Goal: Navigation & Orientation: Find specific page/section

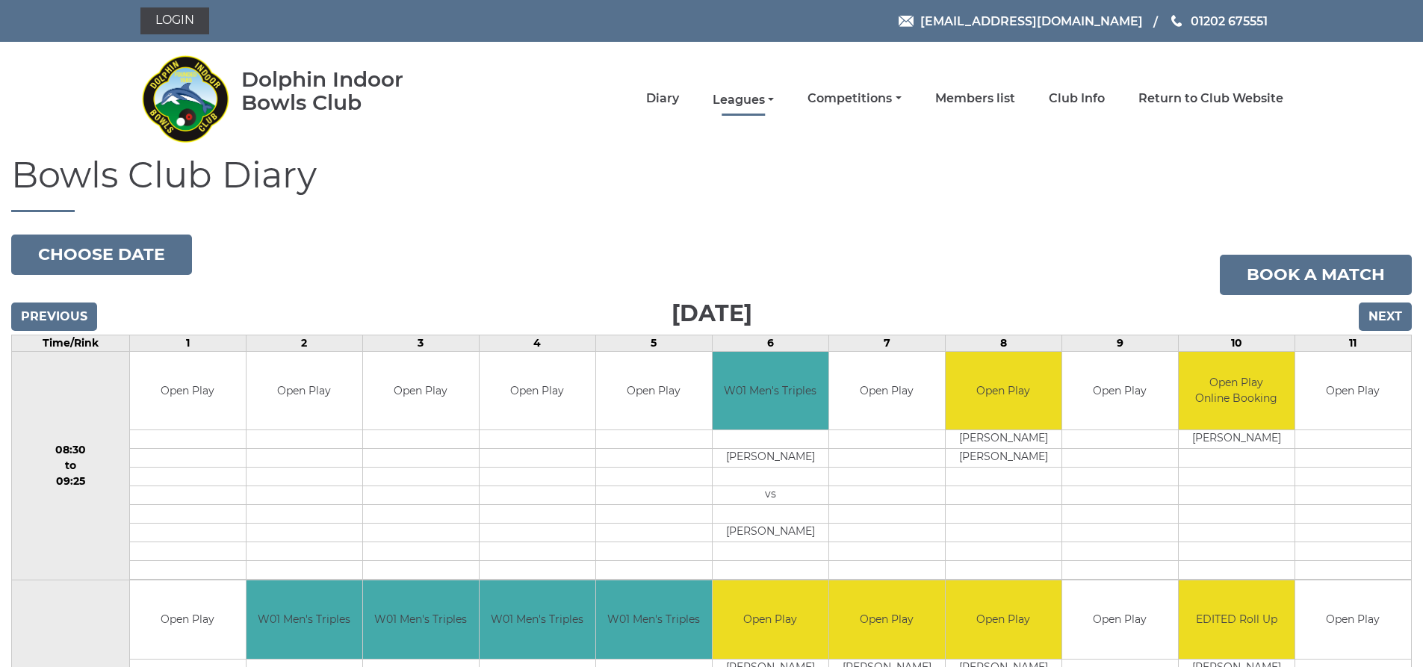
click at [751, 99] on link "Leagues" at bounding box center [743, 100] width 61 height 16
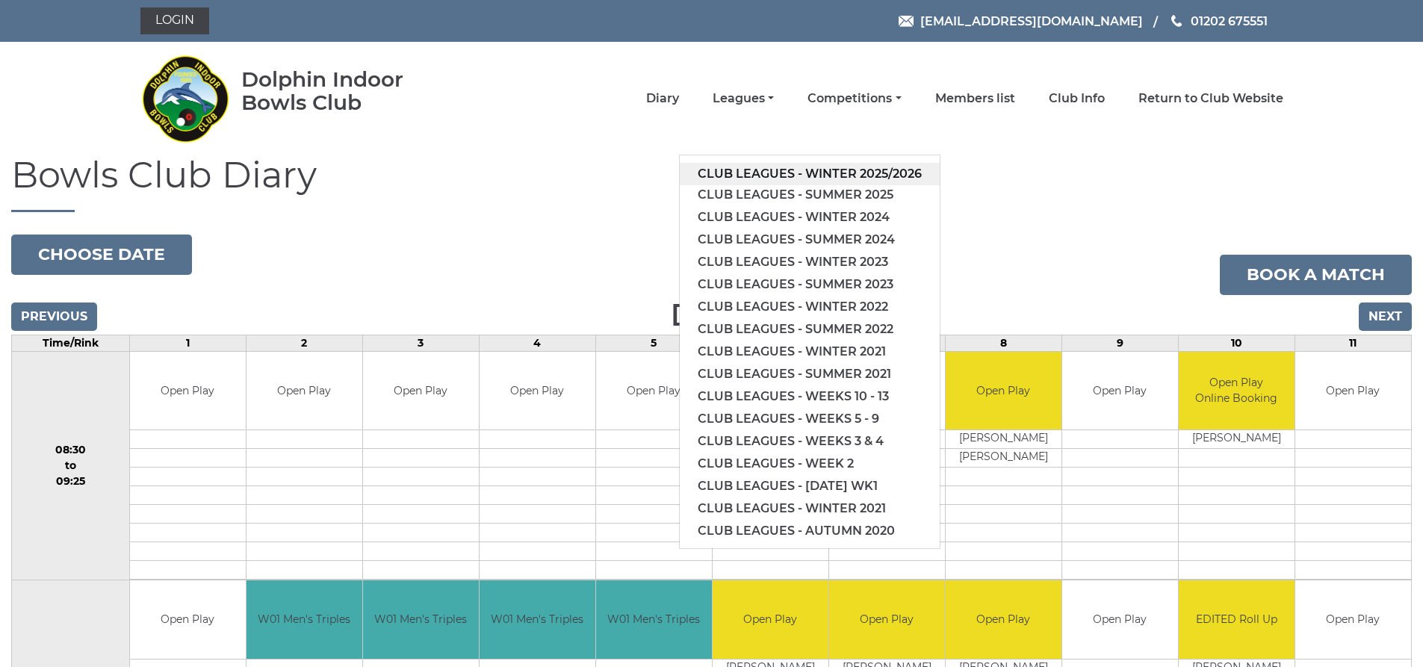
click at [784, 172] on link "Club leagues - Winter 2025/2026" at bounding box center [810, 174] width 260 height 22
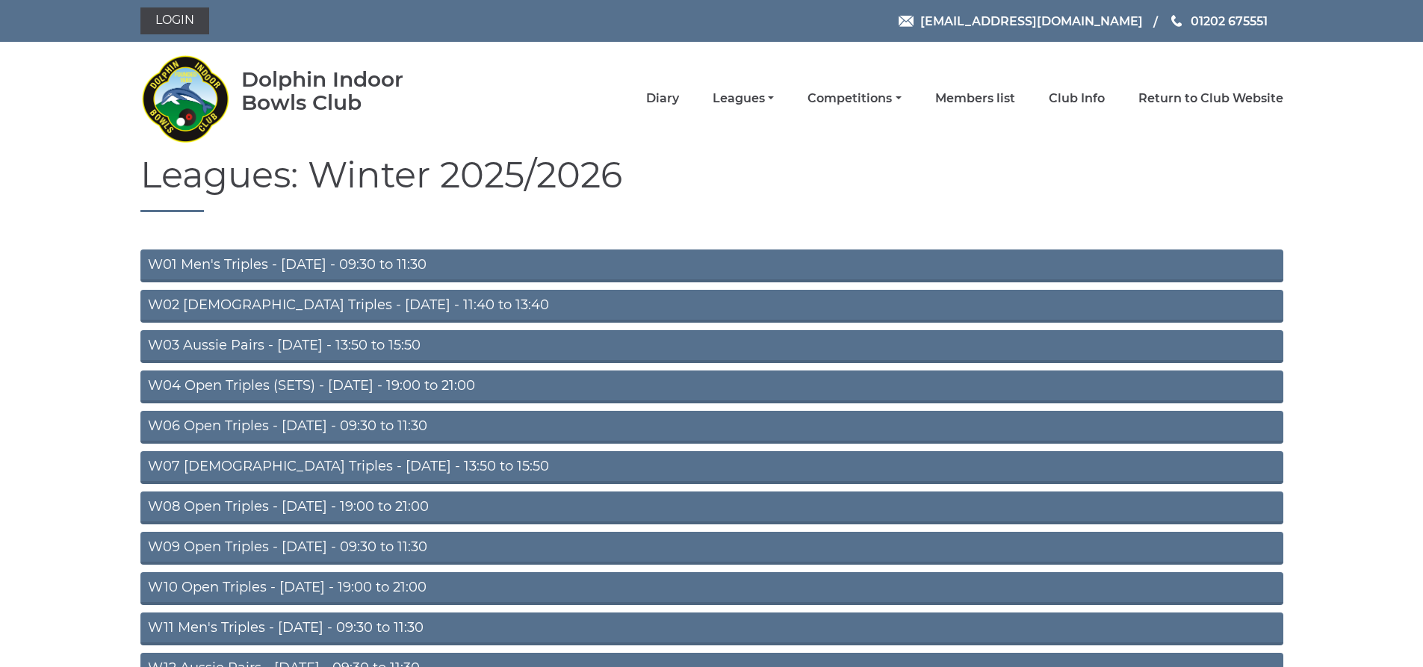
click at [359, 265] on link "W01 Men's Triples - Monday - 09:30 to 11:30" at bounding box center [711, 266] width 1143 height 33
